Goal: Find specific page/section: Find specific page/section

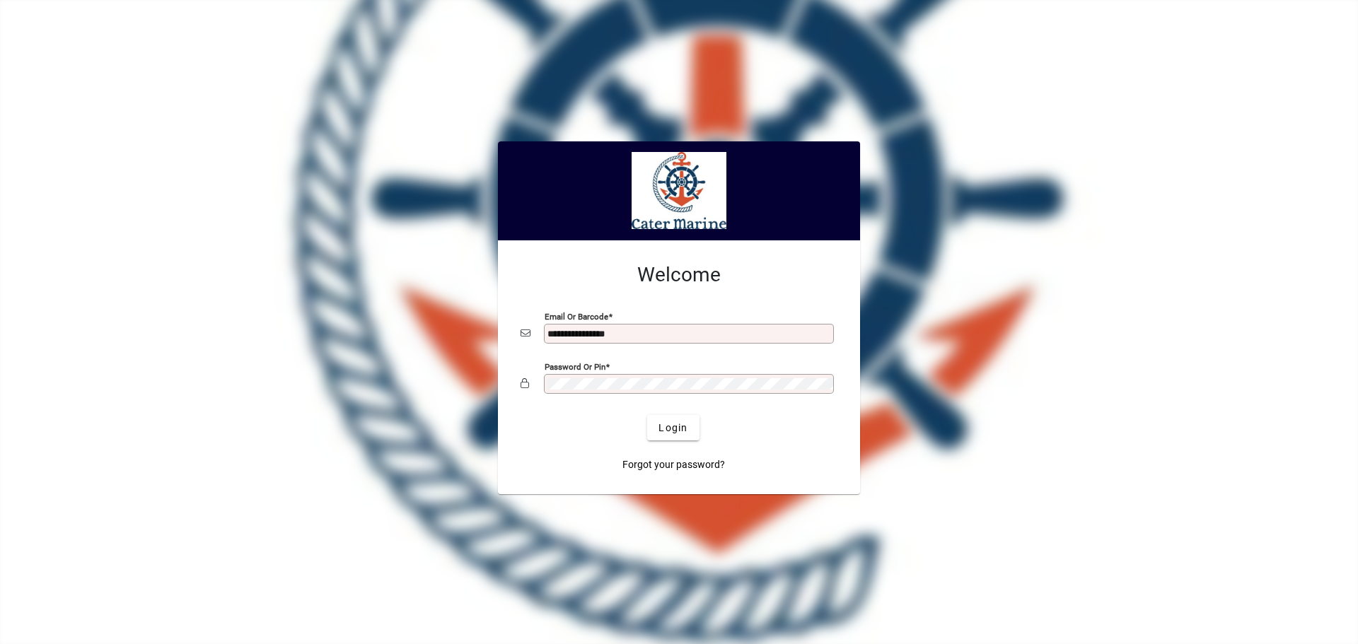
type input "**********"
click at [647, 415] on button "Login" at bounding box center [673, 427] width 52 height 25
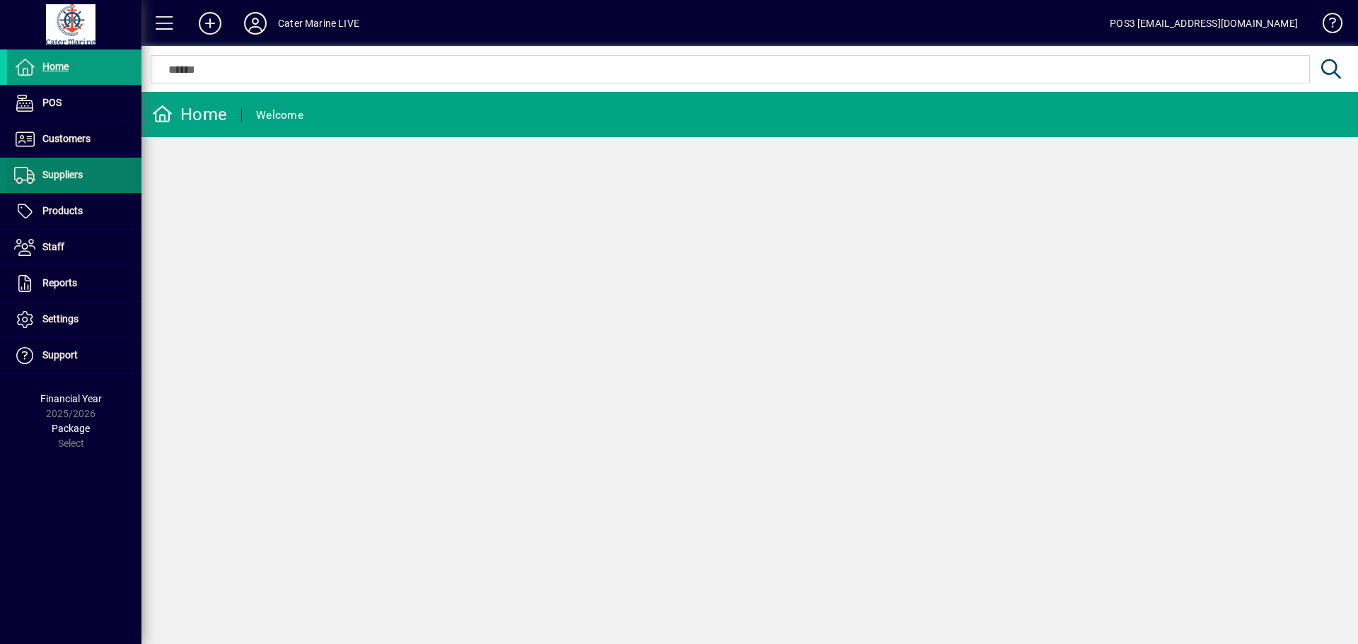
click at [63, 168] on span "Suppliers" at bounding box center [45, 175] width 76 height 17
